Goal: Task Accomplishment & Management: Manage account settings

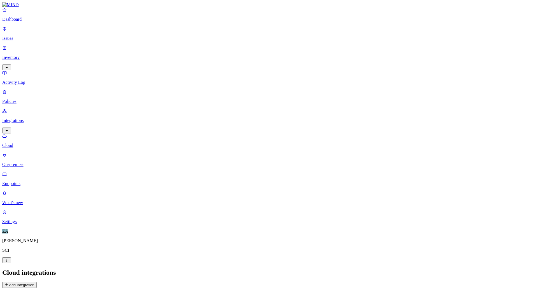
click at [31, 143] on p "Cloud" at bounding box center [269, 145] width 534 height 5
click at [30, 162] on p "On-premise" at bounding box center [269, 164] width 534 height 5
click at [24, 143] on p "Cloud" at bounding box center [269, 145] width 534 height 5
click at [19, 36] on p "Issues" at bounding box center [269, 38] width 534 height 5
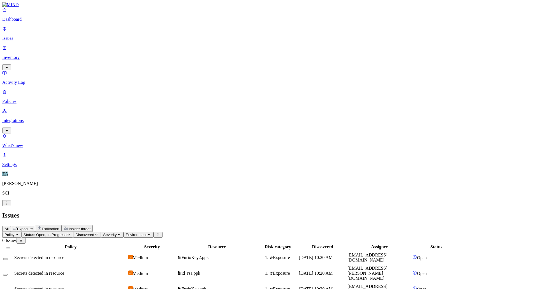
click at [20, 22] on p "Dashboard" at bounding box center [269, 19] width 534 height 5
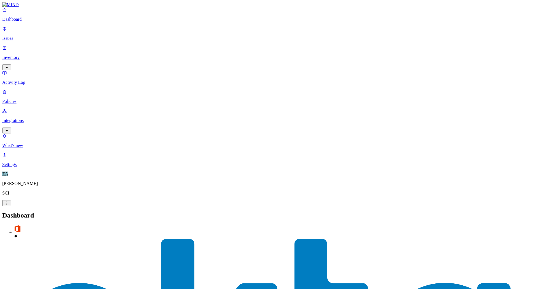
click at [17, 55] on p "Inventory" at bounding box center [269, 57] width 534 height 5
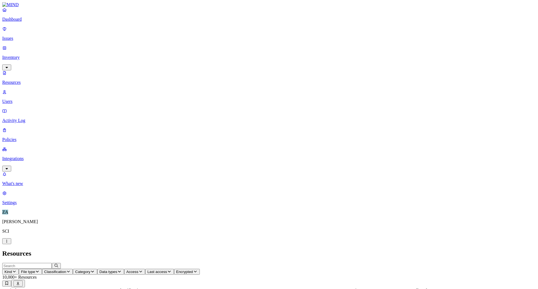
click at [20, 99] on p "Users" at bounding box center [269, 101] width 534 height 5
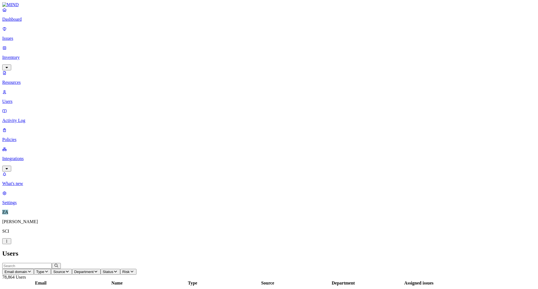
click at [22, 118] on p "Activity Log" at bounding box center [269, 120] width 534 height 5
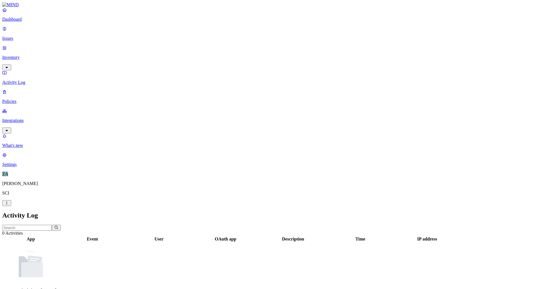
click at [20, 36] on p "Issues" at bounding box center [269, 38] width 534 height 5
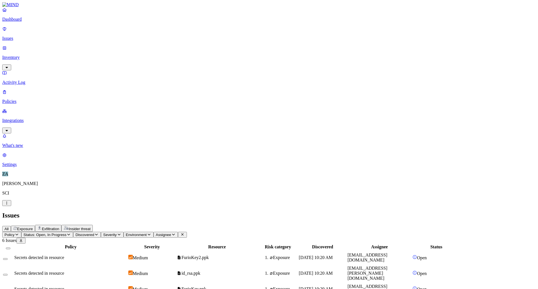
click at [26, 20] on link "Dashboard" at bounding box center [269, 14] width 534 height 15
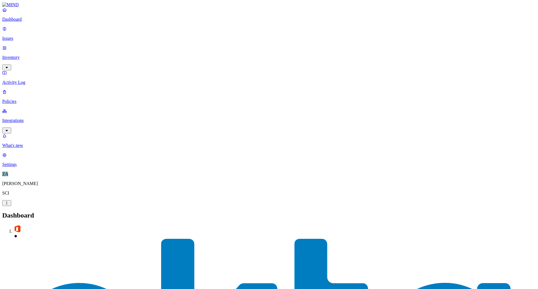
click at [28, 117] on nav "Dashboard Issues Inventory Activity Log Policies Integrations What's new 1 Sett…" at bounding box center [269, 87] width 534 height 160
click at [23, 99] on p "Policies" at bounding box center [269, 101] width 534 height 5
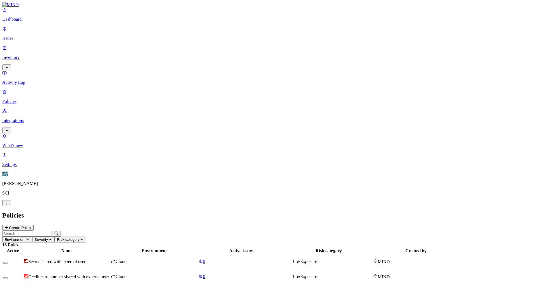
click at [24, 118] on p "Integrations" at bounding box center [269, 120] width 534 height 5
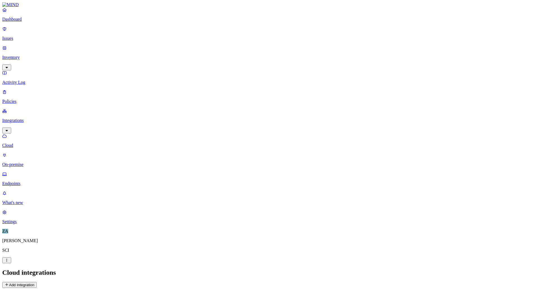
click at [30, 181] on p "Endpoints" at bounding box center [269, 183] width 534 height 5
click at [30, 162] on p "On-premise" at bounding box center [269, 164] width 534 height 5
click at [27, 143] on p "Cloud" at bounding box center [269, 145] width 534 height 5
click at [25, 22] on p "Dashboard" at bounding box center [269, 19] width 534 height 5
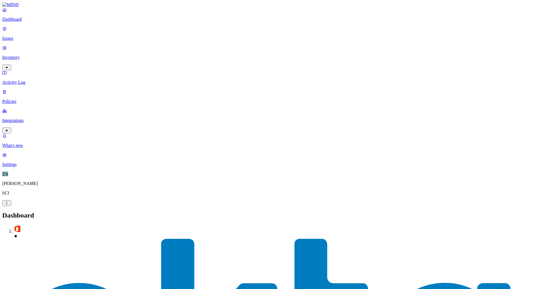
click at [20, 36] on p "Issues" at bounding box center [269, 38] width 534 height 5
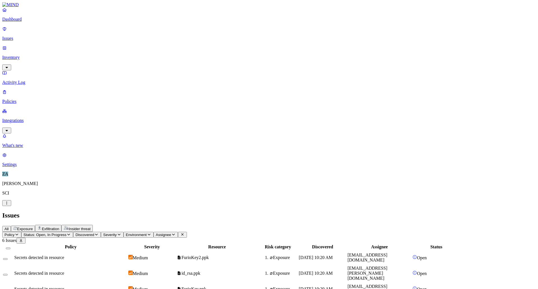
click at [21, 55] on p "Inventory" at bounding box center [269, 57] width 534 height 5
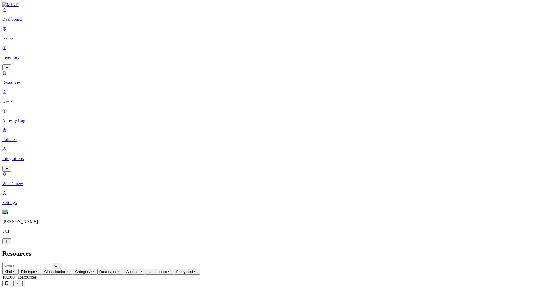
click at [12, 32] on link "Issues" at bounding box center [269, 33] width 534 height 15
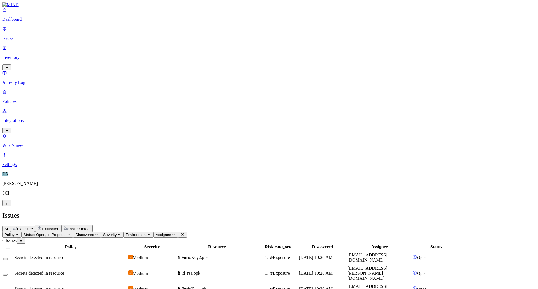
click at [22, 99] on p "Policies" at bounding box center [269, 101] width 534 height 5
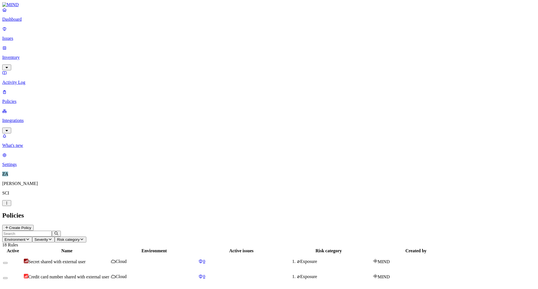
click at [19, 118] on p "Integrations" at bounding box center [269, 120] width 534 height 5
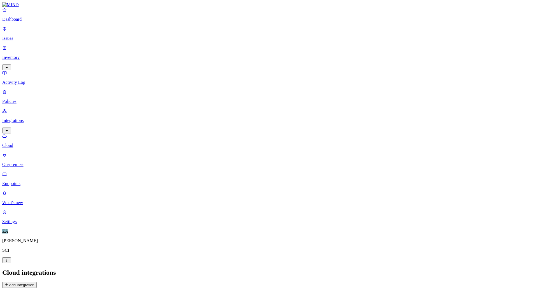
drag, startPoint x: 80, startPoint y: 44, endPoint x: 79, endPoint y: 40, distance: 4.5
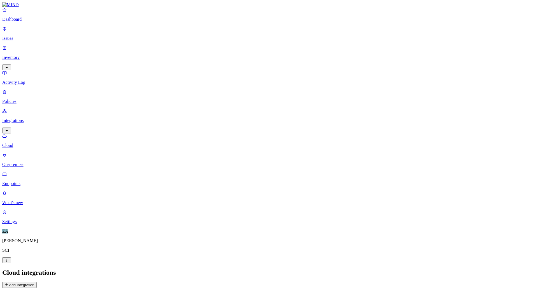
click at [33, 151] on nav "Dashboard Issues Inventory Activity Log Policies Integrations Cloud On-premise …" at bounding box center [269, 115] width 534 height 217
click at [16, 99] on p "Policies" at bounding box center [269, 101] width 534 height 5
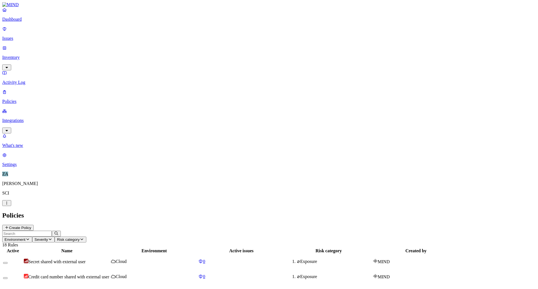
click at [18, 118] on p "Integrations" at bounding box center [269, 120] width 534 height 5
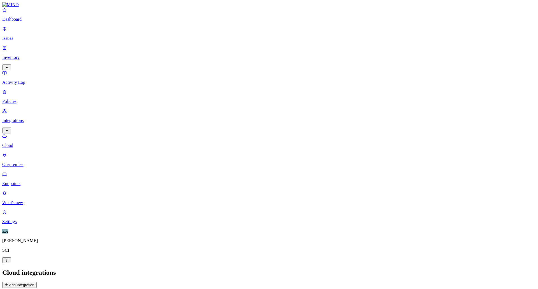
click at [22, 162] on p "On-premise" at bounding box center [269, 164] width 534 height 5
click at [24, 181] on p "Endpoints" at bounding box center [269, 183] width 534 height 5
click at [20, 143] on p "Cloud" at bounding box center [269, 145] width 534 height 5
click at [22, 99] on p "Policies" at bounding box center [269, 101] width 534 height 5
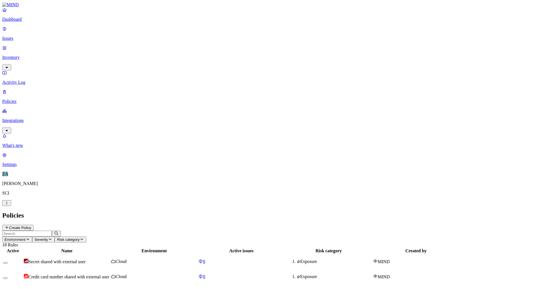
click at [24, 70] on link "Activity Log" at bounding box center [269, 77] width 534 height 15
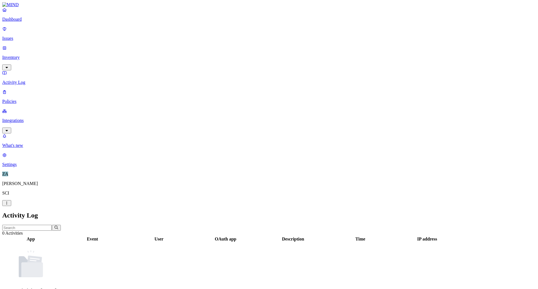
click at [26, 55] on p "Inventory" at bounding box center [269, 57] width 534 height 5
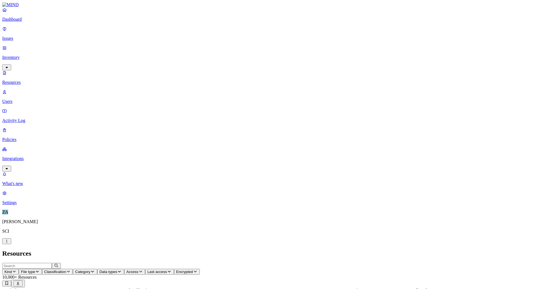
click at [36, 99] on p "Users" at bounding box center [269, 101] width 534 height 5
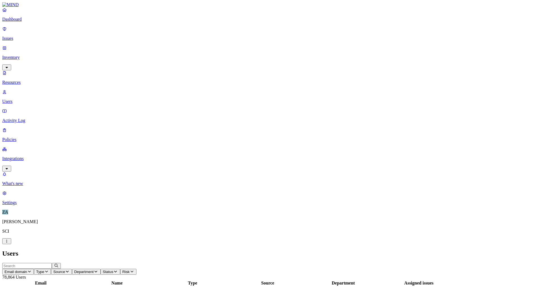
click at [19, 22] on p "Dashboard" at bounding box center [269, 19] width 534 height 5
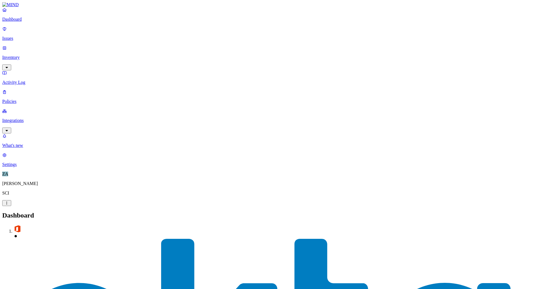
click at [39, 118] on p "Integrations" at bounding box center [269, 120] width 534 height 5
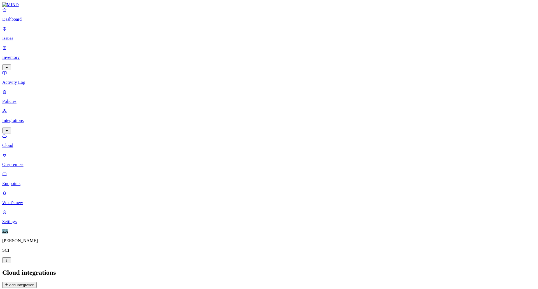
click at [30, 162] on p "On-premise" at bounding box center [269, 164] width 534 height 5
click at [31, 181] on p "Endpoints" at bounding box center [269, 183] width 534 height 5
click at [22, 80] on p "Activity Log" at bounding box center [269, 82] width 534 height 5
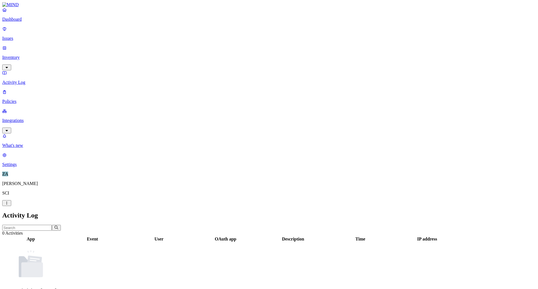
click at [23, 36] on p "Issues" at bounding box center [269, 38] width 534 height 5
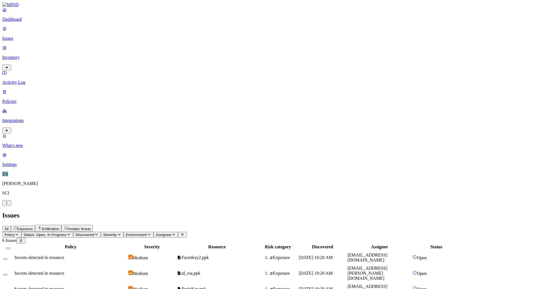
click at [26, 55] on p "Inventory" at bounding box center [269, 57] width 534 height 5
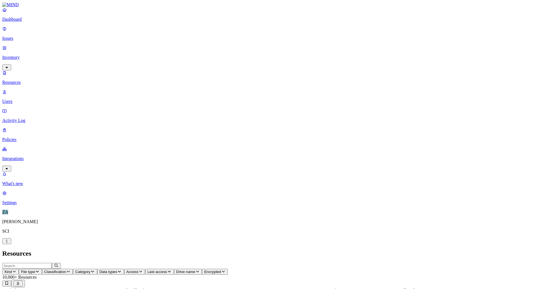
click at [27, 99] on p "Users" at bounding box center [269, 101] width 534 height 5
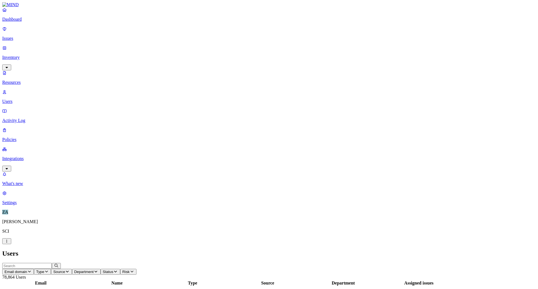
click at [9, 167] on icon "button" at bounding box center [6, 169] width 4 height 4
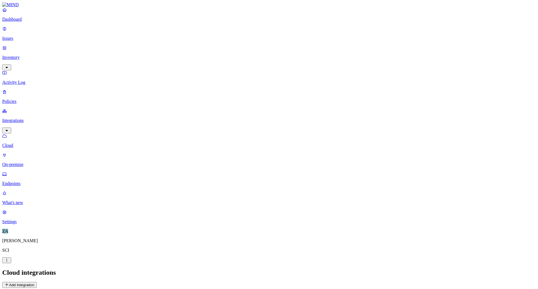
click at [22, 181] on p "Endpoints" at bounding box center [269, 183] width 534 height 5
click at [24, 36] on p "Issues" at bounding box center [269, 38] width 534 height 5
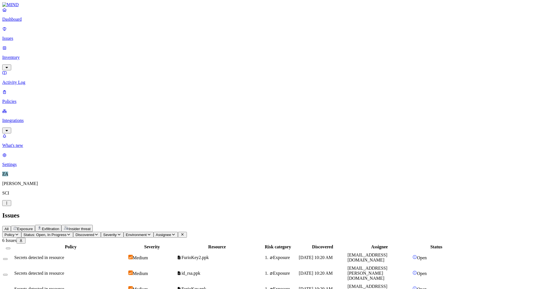
click at [17, 99] on p "Policies" at bounding box center [269, 101] width 534 height 5
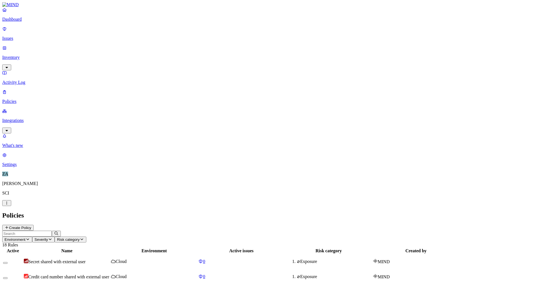
click at [29, 118] on p "Integrations" at bounding box center [269, 120] width 534 height 5
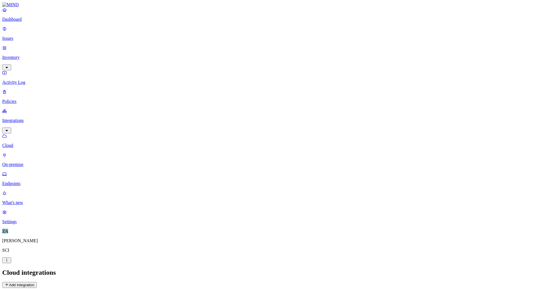
click at [18, 172] on link "Endpoints" at bounding box center [269, 179] width 534 height 15
click at [15, 36] on p "Issues" at bounding box center [269, 38] width 534 height 5
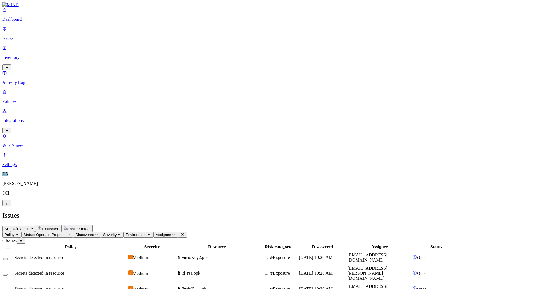
click at [25, 22] on p "Dashboard" at bounding box center [269, 19] width 534 height 5
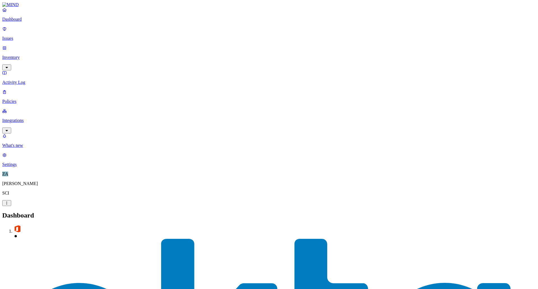
click at [18, 118] on p "Integrations" at bounding box center [269, 120] width 534 height 5
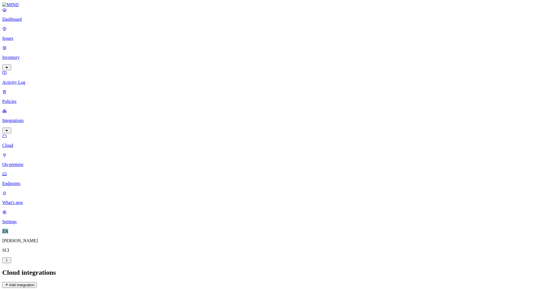
click at [27, 181] on p "Endpoints" at bounding box center [269, 183] width 534 height 5
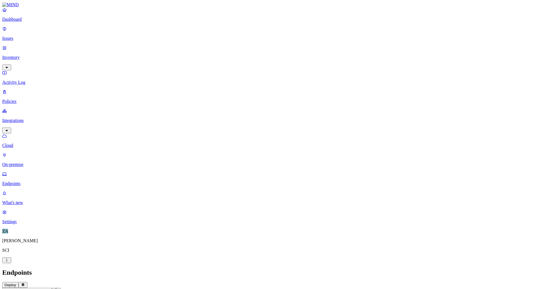
click at [25, 143] on p "Cloud" at bounding box center [269, 145] width 534 height 5
click at [29, 162] on p "On-premise" at bounding box center [269, 164] width 534 height 5
click at [26, 181] on p "Endpoints" at bounding box center [269, 183] width 534 height 5
click at [19, 282] on button "Deploy" at bounding box center [10, 285] width 16 height 6
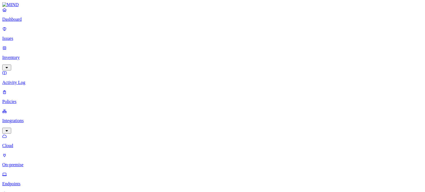
click at [33, 162] on p "On-premise" at bounding box center [212, 164] width 421 height 5
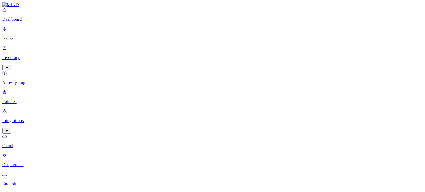
click at [26, 143] on p "Cloud" at bounding box center [212, 145] width 421 height 5
click at [28, 181] on p "Endpoints" at bounding box center [212, 183] width 421 height 5
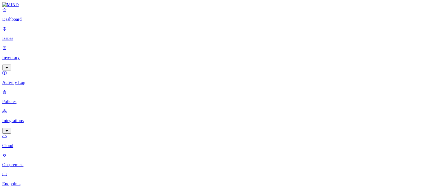
click at [20, 36] on p "Issues" at bounding box center [212, 38] width 421 height 5
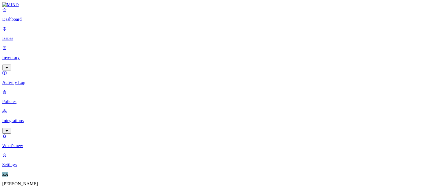
click at [22, 55] on p "Inventory" at bounding box center [212, 57] width 421 height 5
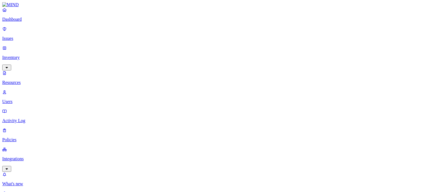
click at [19, 137] on p "Policies" at bounding box center [212, 139] width 421 height 5
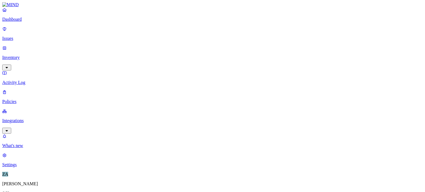
type input "Test - GenAI Policy"
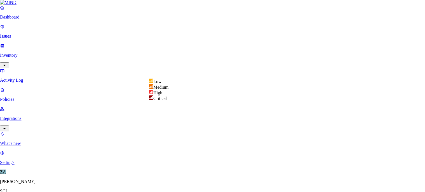
select select "2"
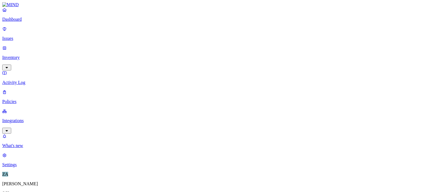
click at [194, 80] on label "Web Category" at bounding box center [189, 77] width 17 height 10
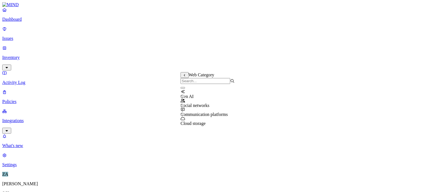
click at [185, 89] on button "button" at bounding box center [183, 88] width 4 height 2
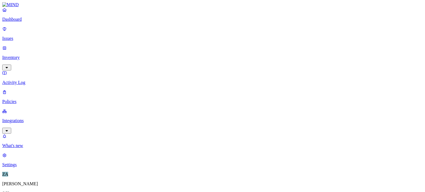
scroll to position [365, 0]
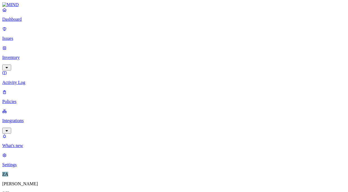
click at [21, 167] on p "Settings" at bounding box center [174, 164] width 344 height 5
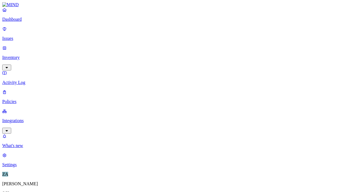
click at [41, 118] on p "Integrations" at bounding box center [174, 120] width 344 height 5
click at [36, 181] on p "Endpoints" at bounding box center [174, 183] width 344 height 5
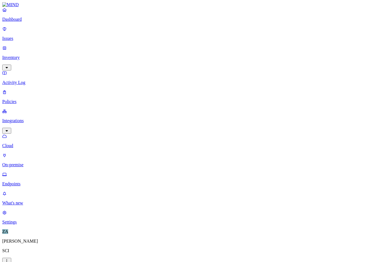
click at [27, 153] on link "On-premise" at bounding box center [187, 160] width 370 height 15
click at [15, 99] on p "Policies" at bounding box center [187, 101] width 370 height 5
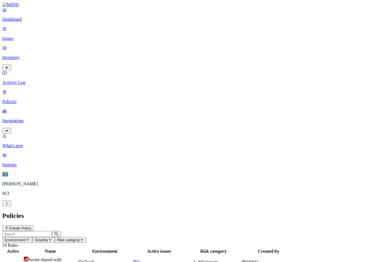
scroll to position [97, 0]
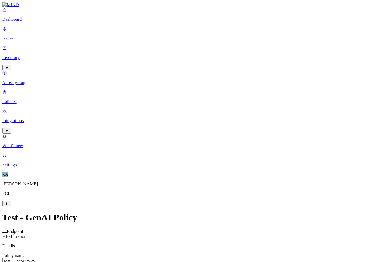
scroll to position [84, 0]
click at [162, 136] on label "Classification" at bounding box center [157, 134] width 25 height 5
click at [150, 166] on button "button" at bounding box center [147, 165] width 4 height 2
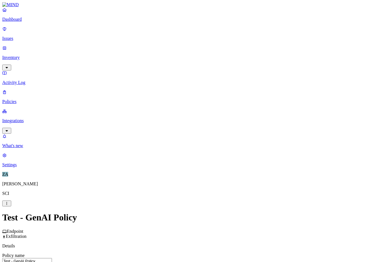
scroll to position [140, 0]
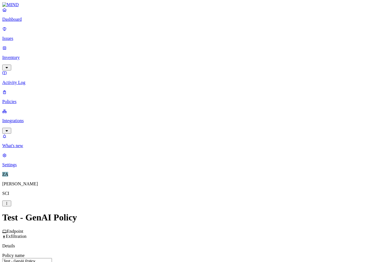
click at [195, 127] on label "OR" at bounding box center [192, 125] width 6 height 5
click at [203, 147] on label "Web Domain" at bounding box center [196, 142] width 15 height 10
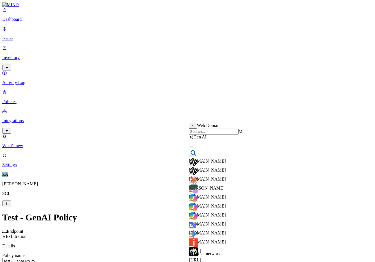
click at [193, 166] on button "button" at bounding box center [191, 165] width 4 height 2
click at [193, 157] on button "button" at bounding box center [191, 156] width 4 height 2
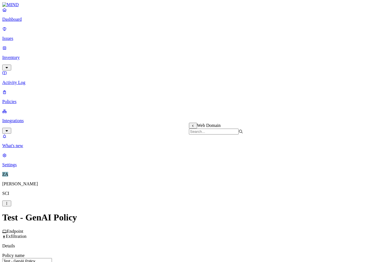
scroll to position [251, 0]
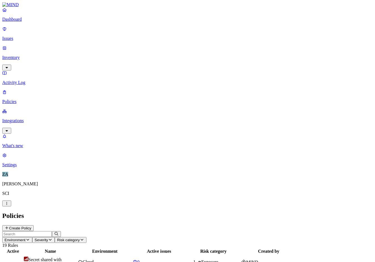
click at [196, 192] on header "Policies Create Policy" at bounding box center [187, 221] width 370 height 19
click at [213, 192] on h2 "Policies" at bounding box center [187, 216] width 370 height 8
click at [20, 80] on nav "Dashboard Issues Inventory Activity Log Policies Integrations What's new 1 Sett…" at bounding box center [187, 87] width 370 height 160
click at [22, 118] on p "Integrations" at bounding box center [187, 120] width 370 height 5
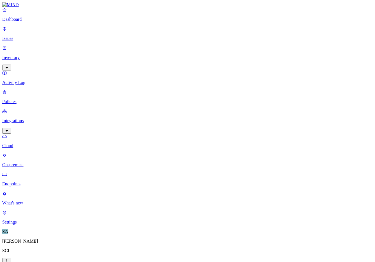
click at [23, 172] on link "Endpoints" at bounding box center [187, 179] width 370 height 15
click at [23, 181] on p "Endpoints" at bounding box center [187, 183] width 370 height 5
click at [22, 36] on p "Issues" at bounding box center [187, 38] width 370 height 5
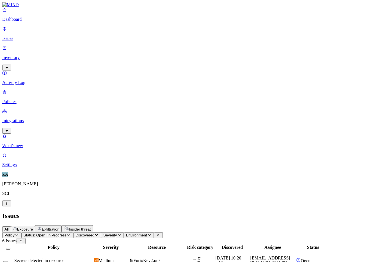
click at [21, 99] on p "Policies" at bounding box center [187, 101] width 370 height 5
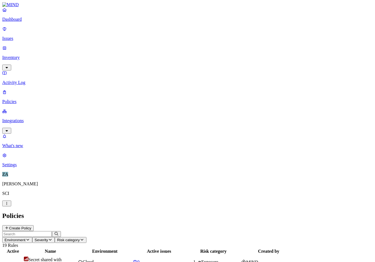
click at [34, 192] on button "Create Policy" at bounding box center [17, 228] width 31 height 6
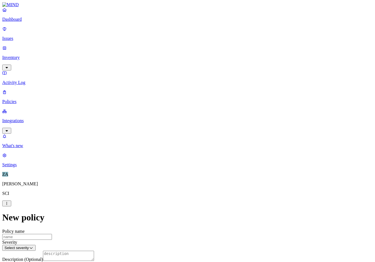
scroll to position [140, 0]
click at [158, 114] on label "Classification" at bounding box center [157, 111] width 25 height 5
click at [150, 135] on button "button" at bounding box center [147, 134] width 4 height 2
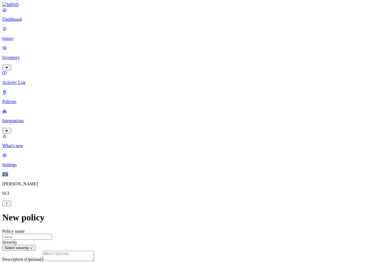
click at [171, 180] on label "Account type" at bounding box center [162, 179] width 15 height 10
click at [160, 161] on icon at bounding box center [160, 159] width 4 height 3
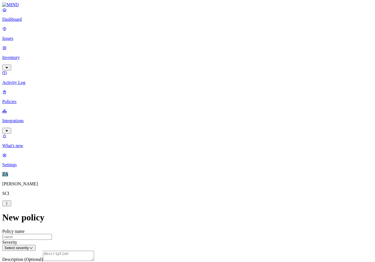
click at [170, 120] on label "Web Domain" at bounding box center [162, 119] width 15 height 10
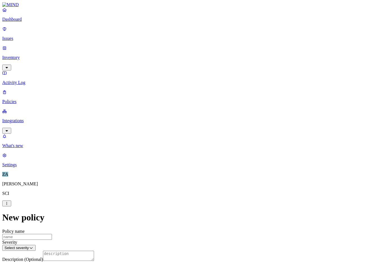
scroll to position [135, 0]
click at [153, 119] on label "Classification" at bounding box center [157, 116] width 25 height 5
click at [150, 140] on button "button" at bounding box center [147, 139] width 4 height 2
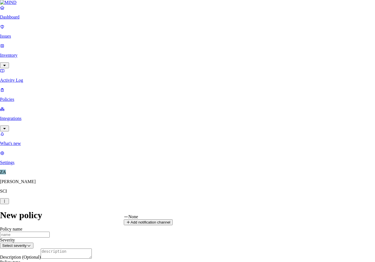
click at [140, 192] on html "Dashboard Issues Inventory Activity Log Policies Integrations What's new 1 Sett…" at bounding box center [187, 248] width 375 height 496
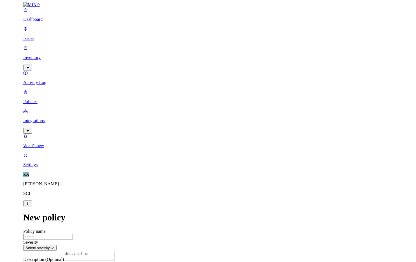
scroll to position [183, 0]
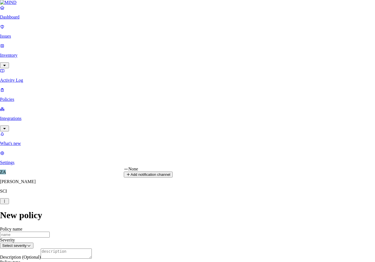
click at [151, 161] on html "Dashboard Issues Inventory Activity Log Policies Integrations What's new 1 Sett…" at bounding box center [187, 248] width 375 height 496
click at [172, 177] on button "Add notification channel" at bounding box center [148, 174] width 49 height 6
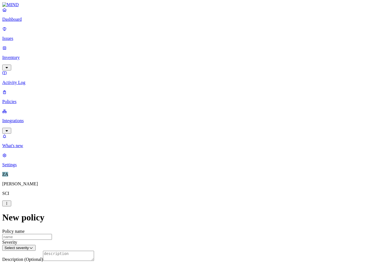
click at [172, 192] on html "Dashboard Issues Inventory Activity Log Policies Integrations What's new 1 Sett…" at bounding box center [187, 249] width 375 height 499
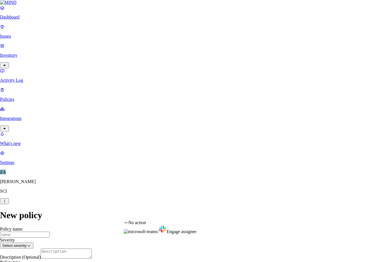
click at [172, 192] on html "Dashboard Issues Inventory Activity Log Policies Integrations What's new 1 Sett…" at bounding box center [187, 248] width 375 height 496
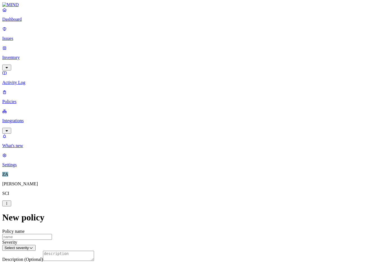
click at [25, 36] on p "Issues" at bounding box center [187, 38] width 370 height 5
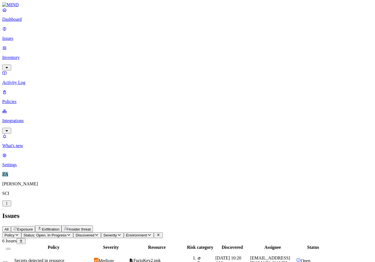
click at [22, 22] on p "Dashboard" at bounding box center [187, 19] width 370 height 5
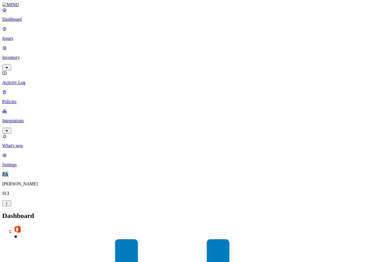
click at [23, 37] on p "Issues" at bounding box center [187, 38] width 370 height 5
click at [17, 36] on p "Issues" at bounding box center [187, 38] width 370 height 5
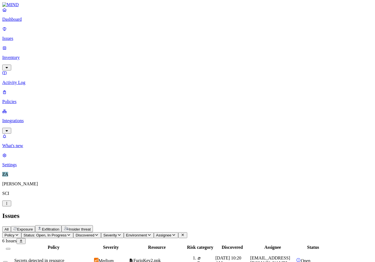
click at [21, 55] on p "Inventory" at bounding box center [187, 57] width 370 height 5
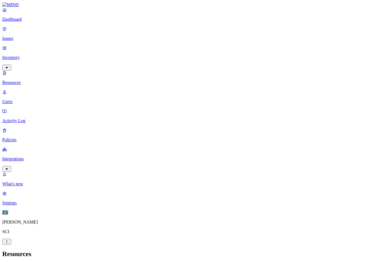
click at [18, 137] on p "Policies" at bounding box center [187, 139] width 370 height 5
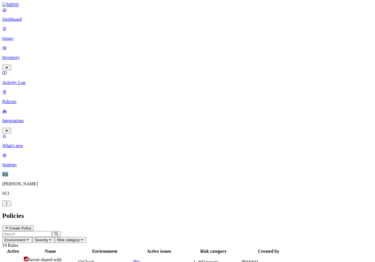
drag, startPoint x: 145, startPoint y: 29, endPoint x: 179, endPoint y: 27, distance: 34.8
click at [112, 192] on div at bounding box center [85, 254] width 53 height 0
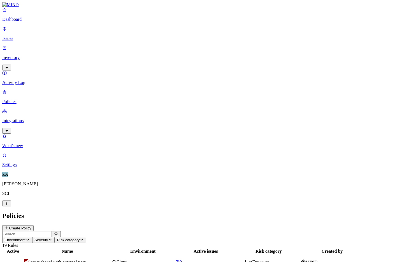
click at [242, 192] on h2 "Policies" at bounding box center [208, 216] width 412 height 8
click at [32, 118] on p "Integrations" at bounding box center [208, 120] width 412 height 5
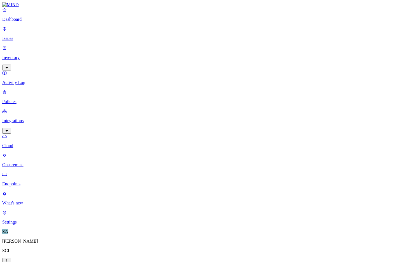
click at [33, 181] on p "Endpoints" at bounding box center [208, 183] width 412 height 5
click at [23, 162] on p "On-premise" at bounding box center [208, 164] width 412 height 5
click at [21, 143] on p "Cloud" at bounding box center [208, 145] width 412 height 5
click at [15, 36] on p "Issues" at bounding box center [208, 38] width 412 height 5
click at [34, 55] on p "Inventory" at bounding box center [208, 57] width 412 height 5
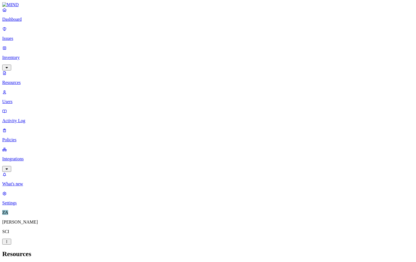
click at [22, 99] on p "Users" at bounding box center [208, 101] width 412 height 5
click at [32, 80] on p "Resources" at bounding box center [208, 82] width 412 height 5
click at [21, 36] on p "Issues" at bounding box center [208, 38] width 412 height 5
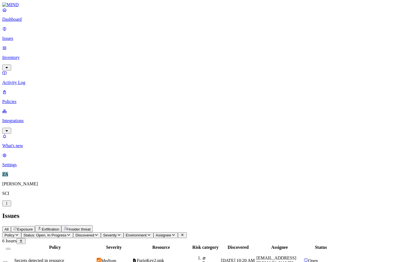
click at [23, 36] on p "Issues" at bounding box center [208, 38] width 412 height 5
click at [33, 99] on p "Policies" at bounding box center [208, 101] width 412 height 5
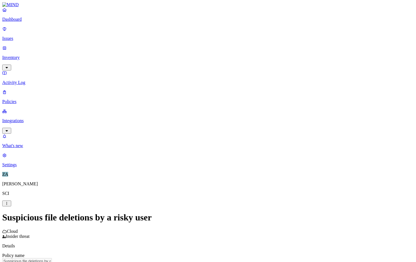
scroll to position [32, 0]
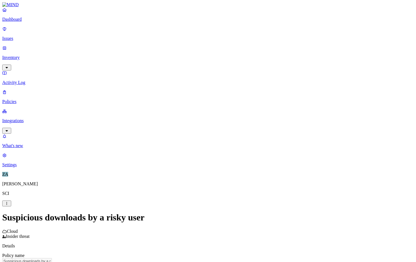
scroll to position [32, 0]
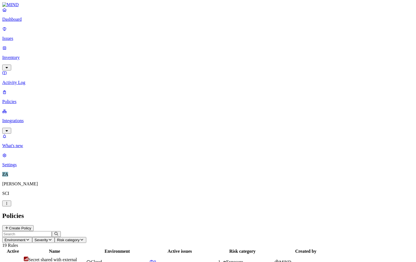
drag, startPoint x: 121, startPoint y: 200, endPoint x: 65, endPoint y: 154, distance: 72.7
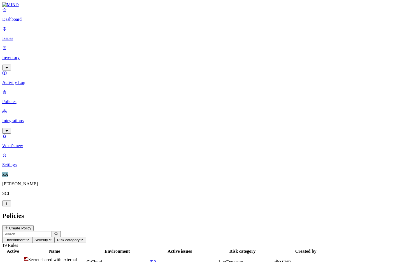
click at [24, 118] on p "Integrations" at bounding box center [208, 120] width 412 height 5
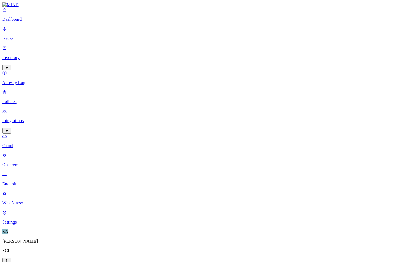
click at [18, 36] on p "Issues" at bounding box center [208, 38] width 412 height 5
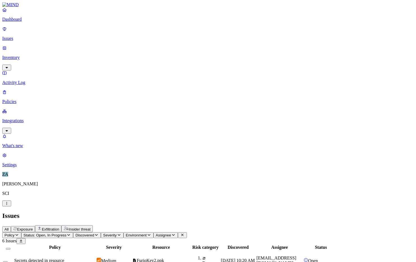
click at [25, 99] on p "Policies" at bounding box center [208, 101] width 412 height 5
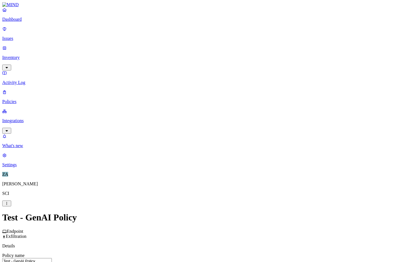
scroll to position [112, 0]
click at [174, 126] on label "File type" at bounding box center [170, 126] width 8 height 10
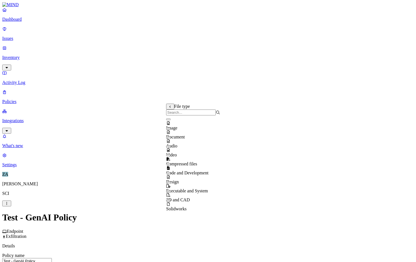
scroll to position [0, 0]
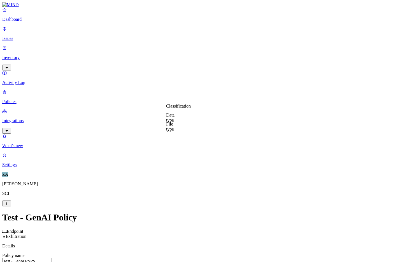
click at [175, 119] on label "Data type" at bounding box center [170, 117] width 8 height 10
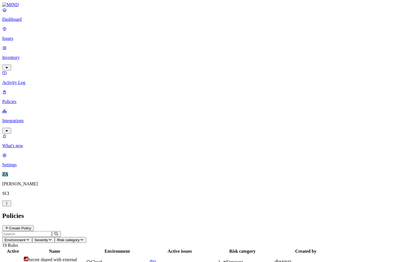
click at [32, 36] on p "Issues" at bounding box center [208, 38] width 412 height 5
